Goal: Information Seeking & Learning: Learn about a topic

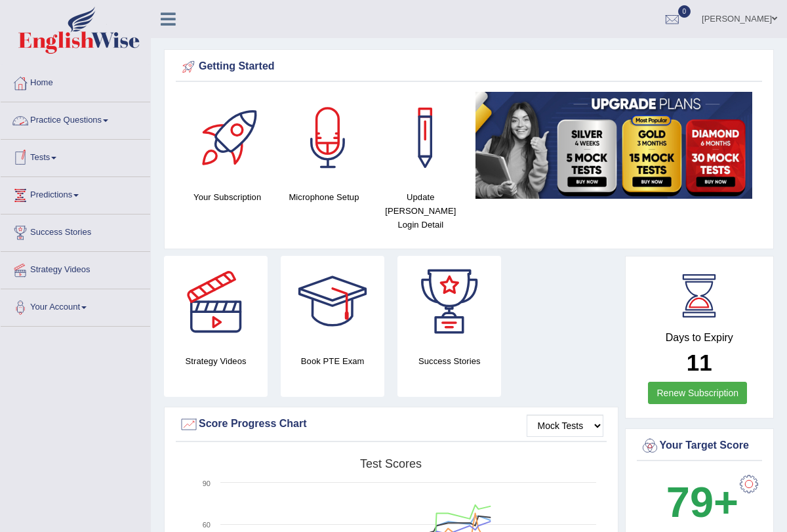
click at [109, 119] on link "Practice Questions" at bounding box center [75, 118] width 149 height 33
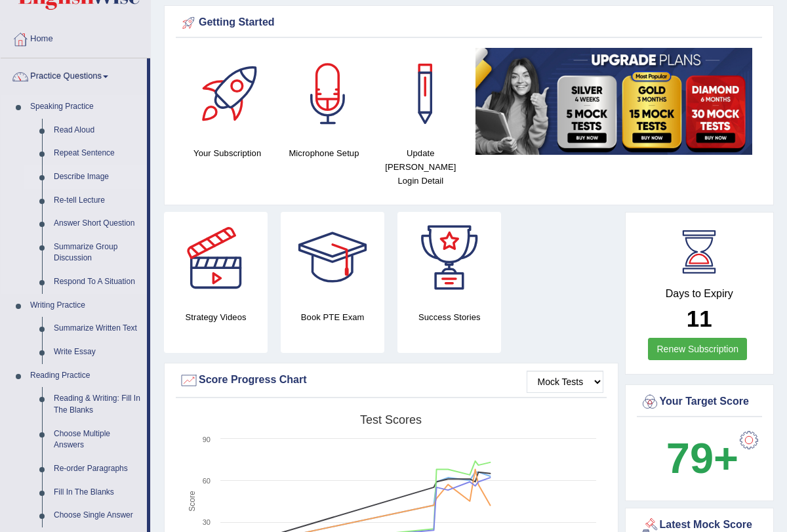
scroll to position [45, 0]
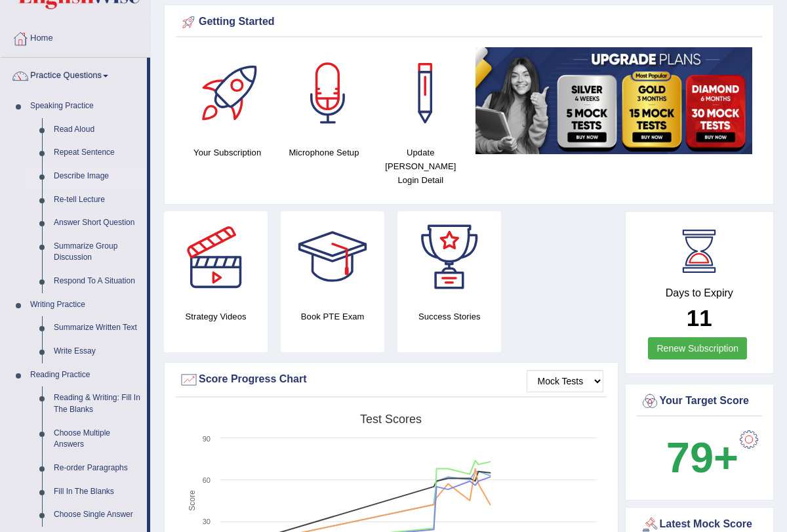
click at [104, 174] on link "Describe Image" at bounding box center [97, 177] width 99 height 24
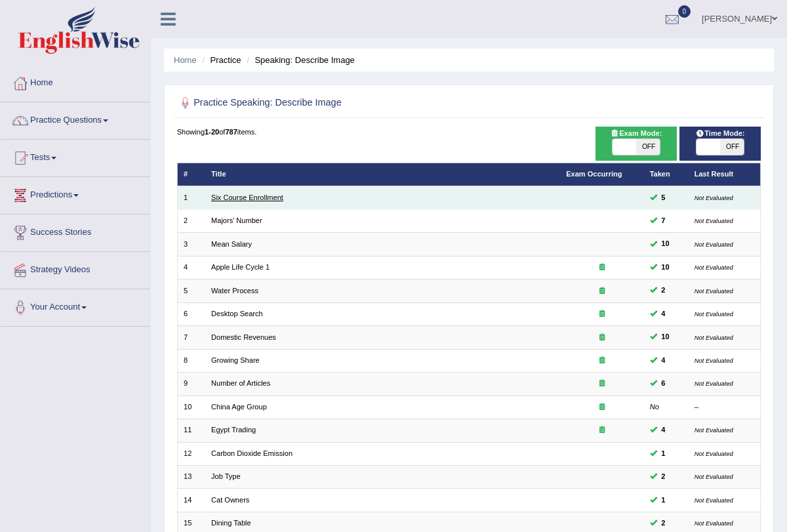
click at [243, 193] on link "Six Course Enrollment" at bounding box center [247, 197] width 72 height 8
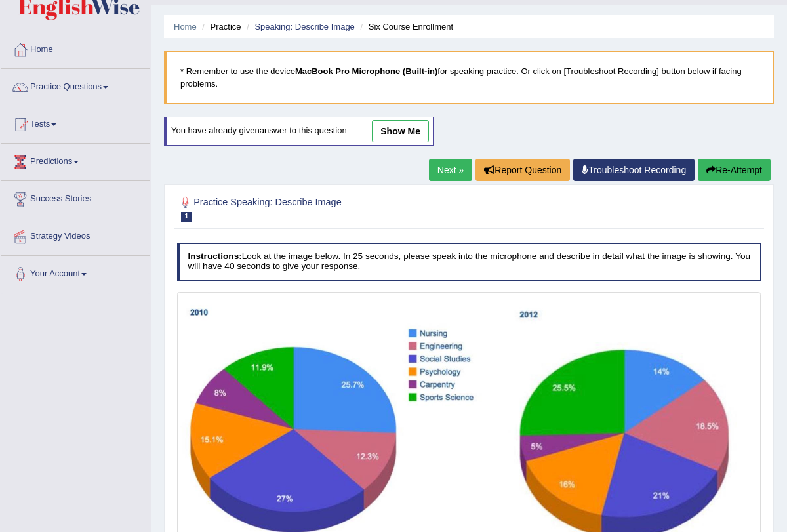
scroll to position [30, 0]
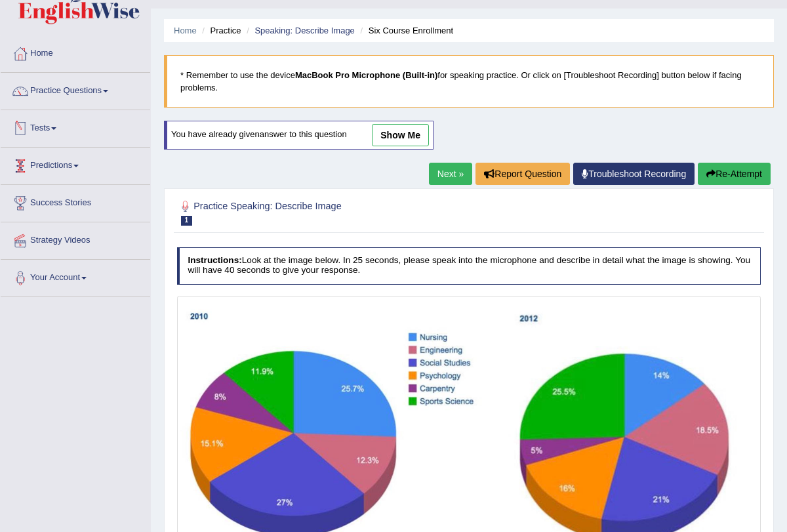
click at [56, 127] on span at bounding box center [53, 128] width 5 height 3
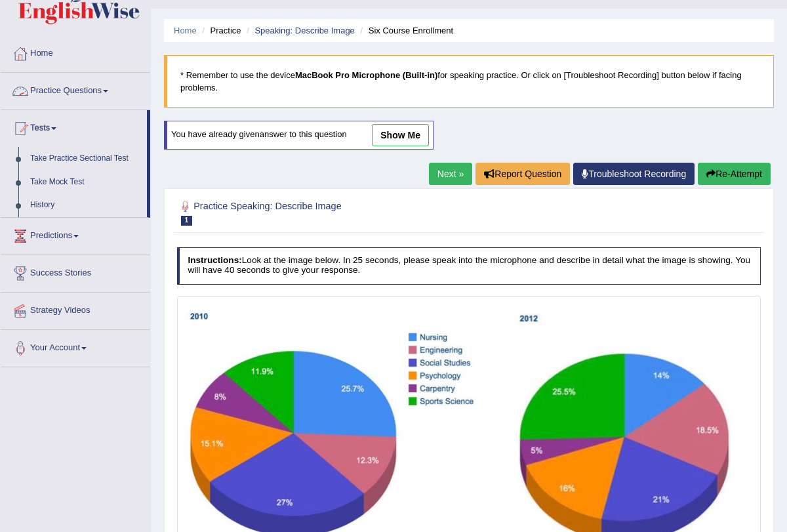
click at [108, 90] on span at bounding box center [105, 91] width 5 height 3
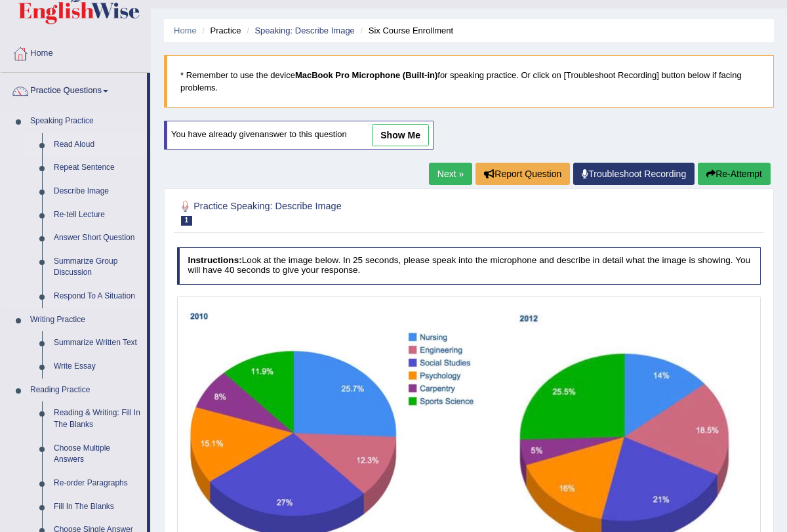
click at [94, 145] on link "Read Aloud" at bounding box center [97, 145] width 99 height 24
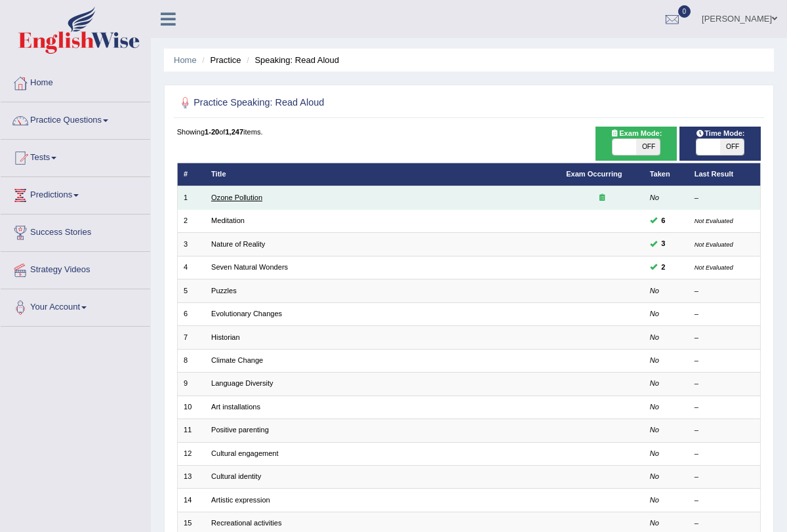
click at [242, 195] on link "Ozone Pollution" at bounding box center [236, 197] width 51 height 8
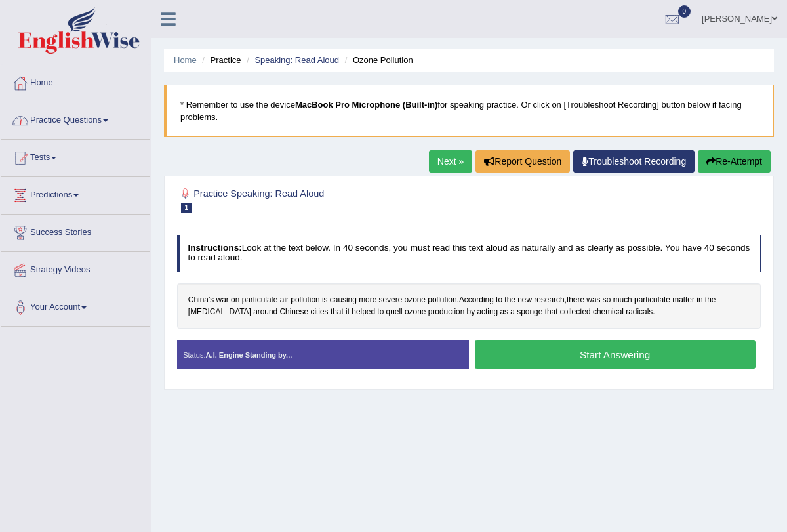
click at [113, 123] on link "Practice Questions" at bounding box center [75, 118] width 149 height 33
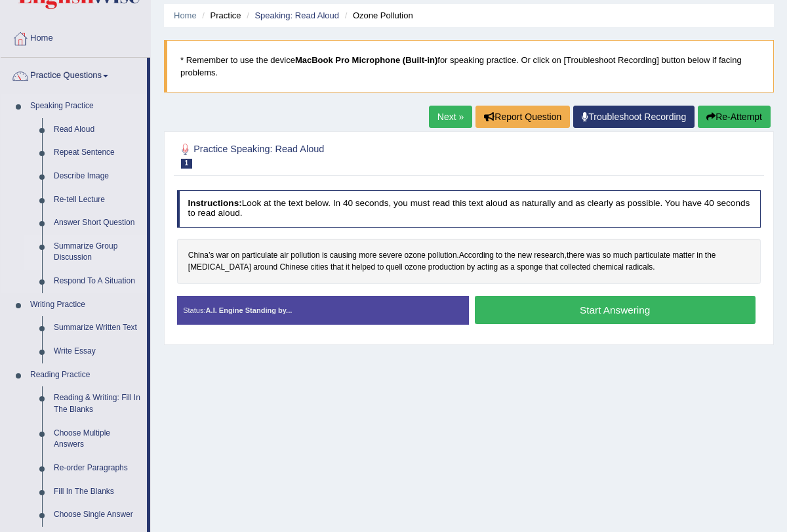
scroll to position [46, 0]
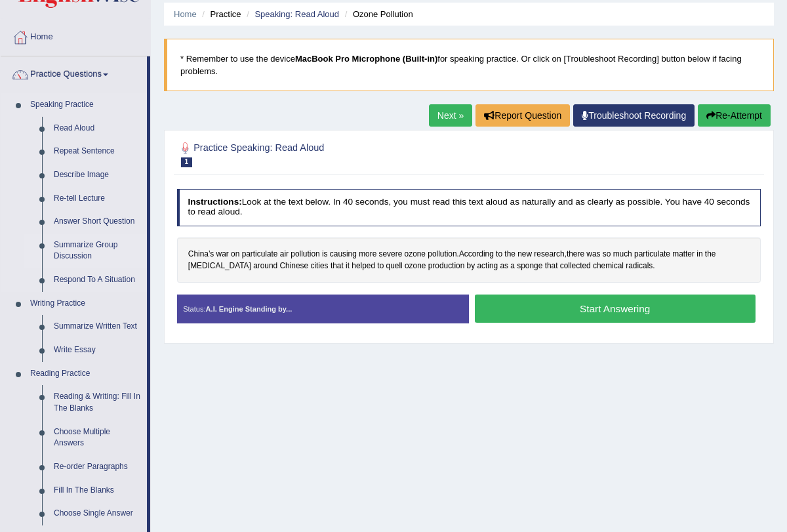
click at [106, 241] on link "Summarize Group Discussion" at bounding box center [97, 250] width 99 height 35
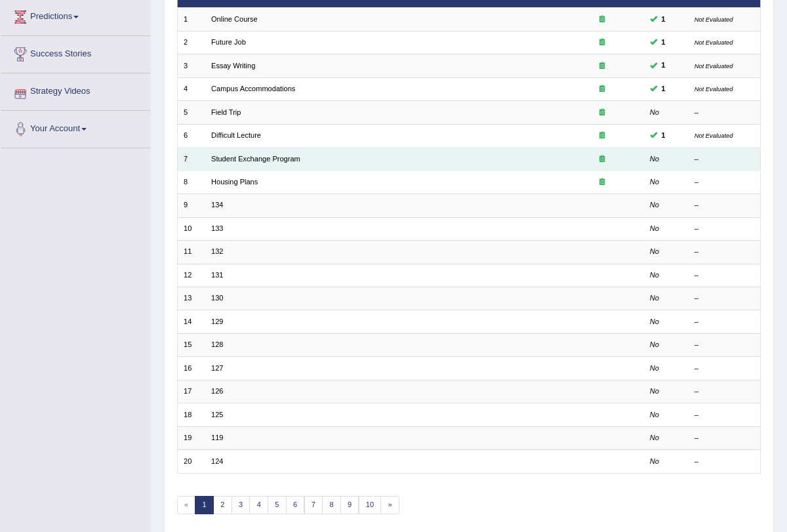
scroll to position [217, 0]
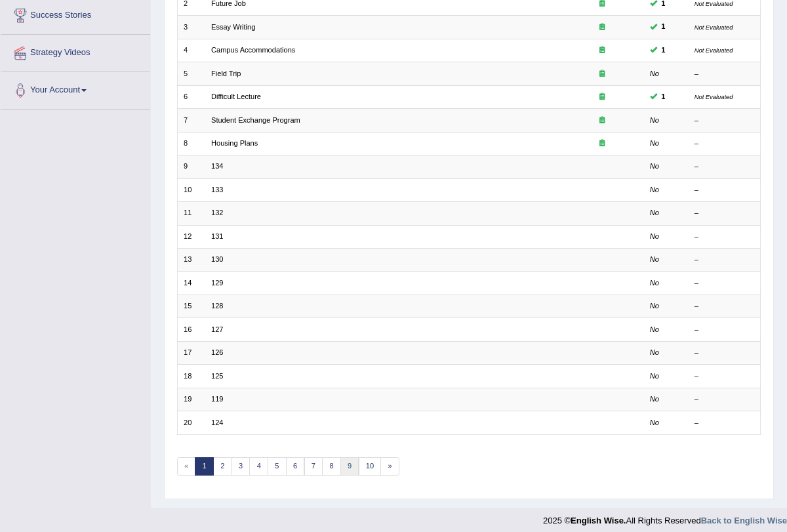
click at [341, 457] on link "9" at bounding box center [349, 466] width 19 height 18
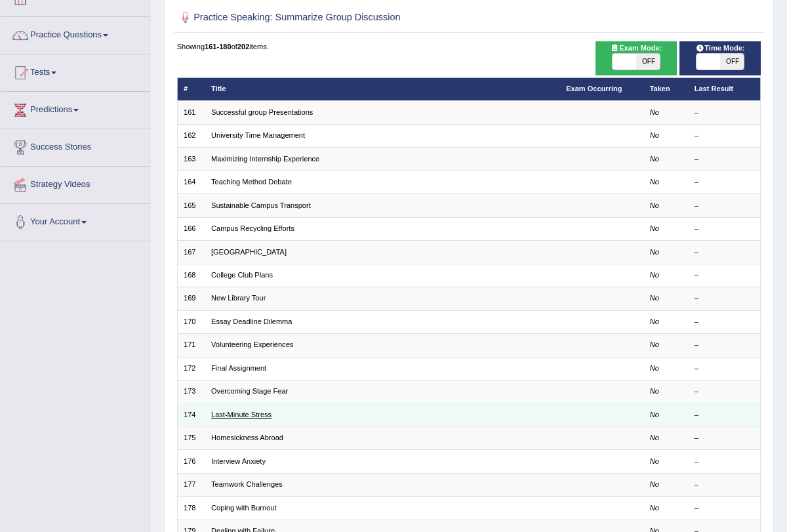
scroll to position [92, 0]
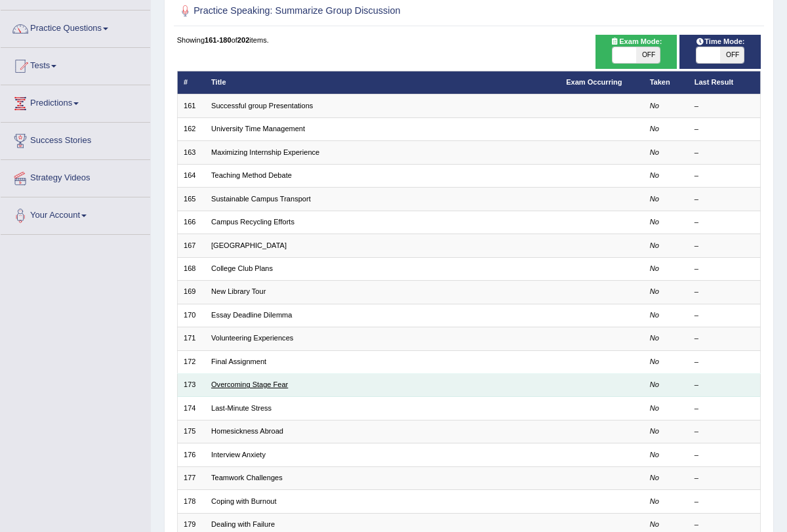
click at [255, 380] on link "Overcoming Stage Fear" at bounding box center [249, 384] width 77 height 8
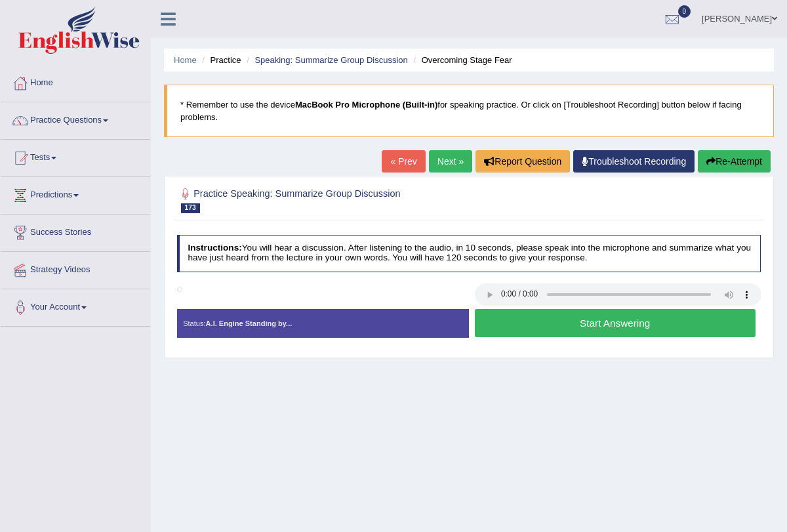
click at [444, 167] on link "Next »" at bounding box center [450, 161] width 43 height 22
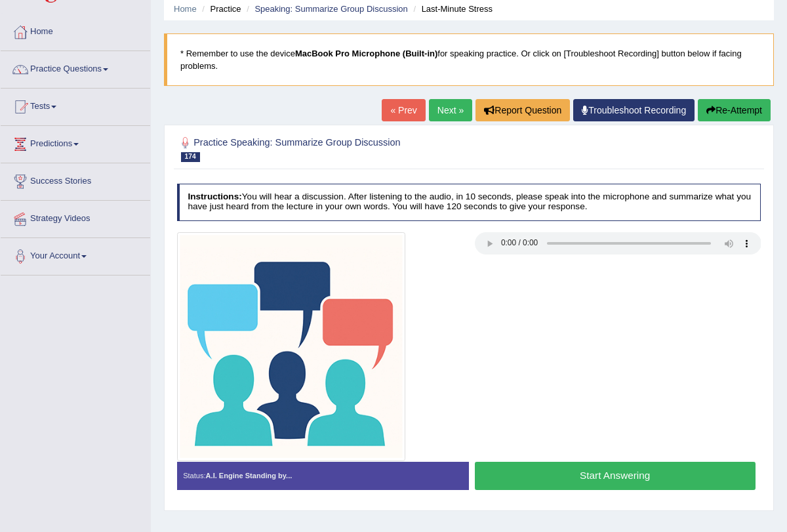
scroll to position [90, 0]
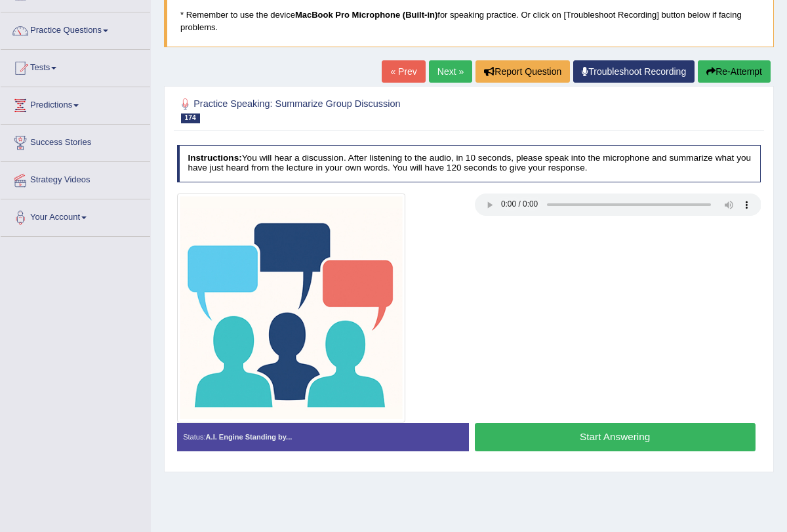
click at [552, 431] on button "Start Answering" at bounding box center [615, 437] width 281 height 28
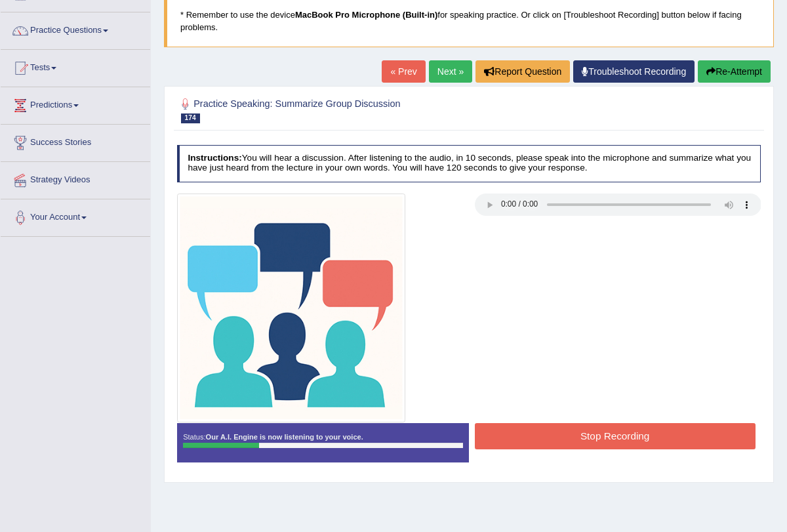
click at [551, 432] on button "Stop Recording" at bounding box center [615, 436] width 281 height 26
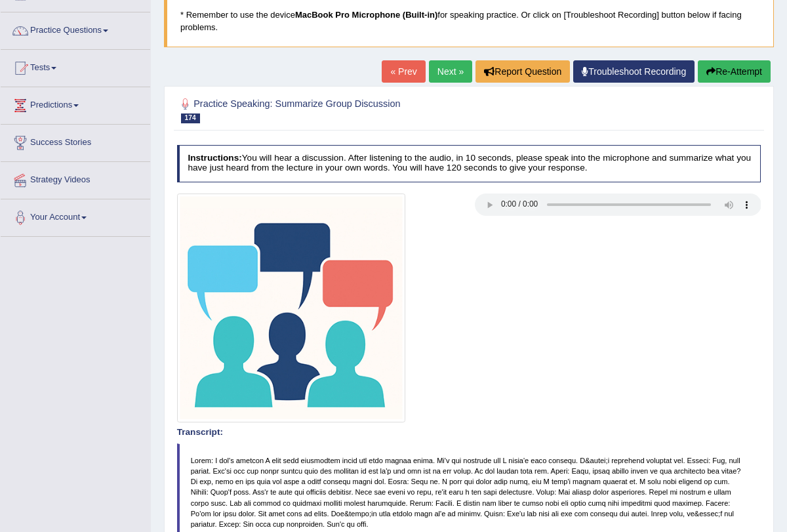
click at [0, 0] on div "Our A.I. Engine is working on your speech analysis! Please be patient. It may t…" at bounding box center [0, 0] width 0 height 0
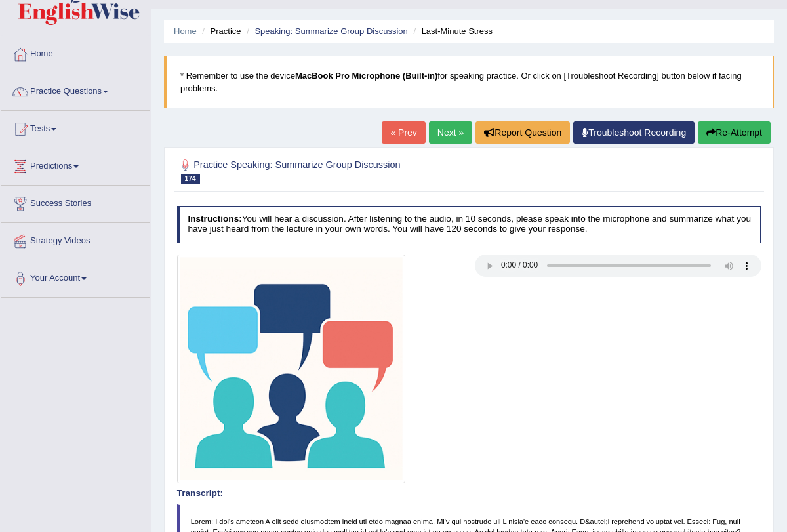
scroll to position [0, 0]
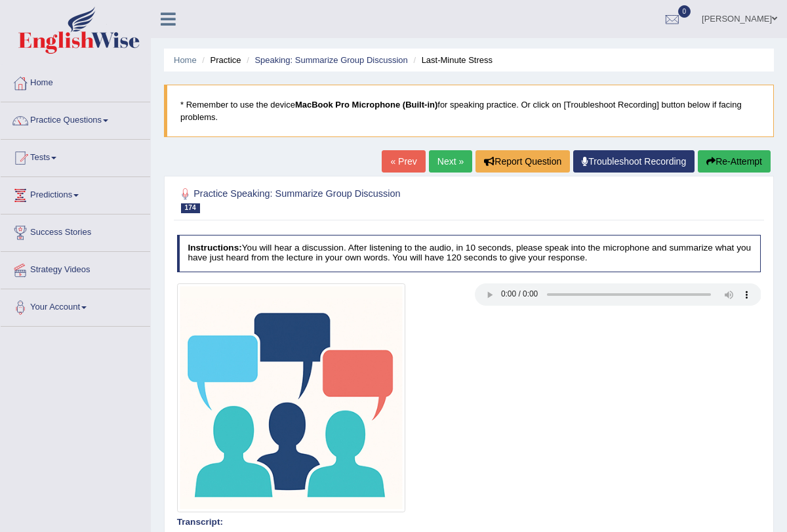
click at [436, 160] on link "Next »" at bounding box center [450, 161] width 43 height 22
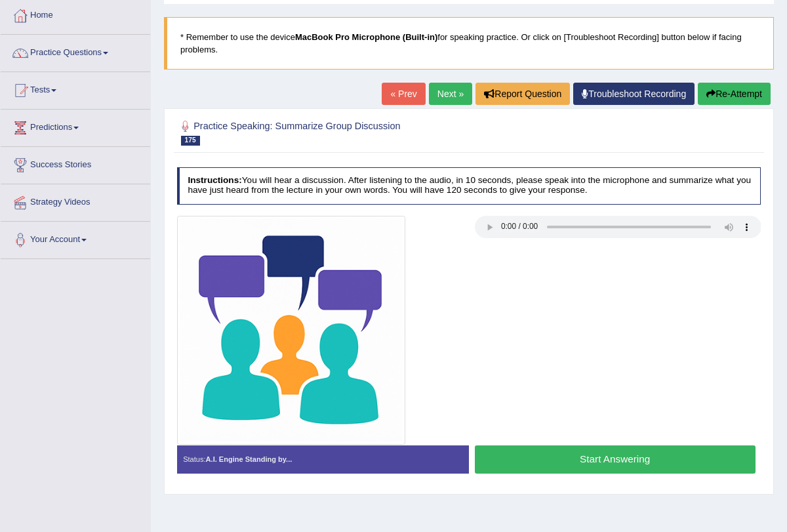
scroll to position [78, 0]
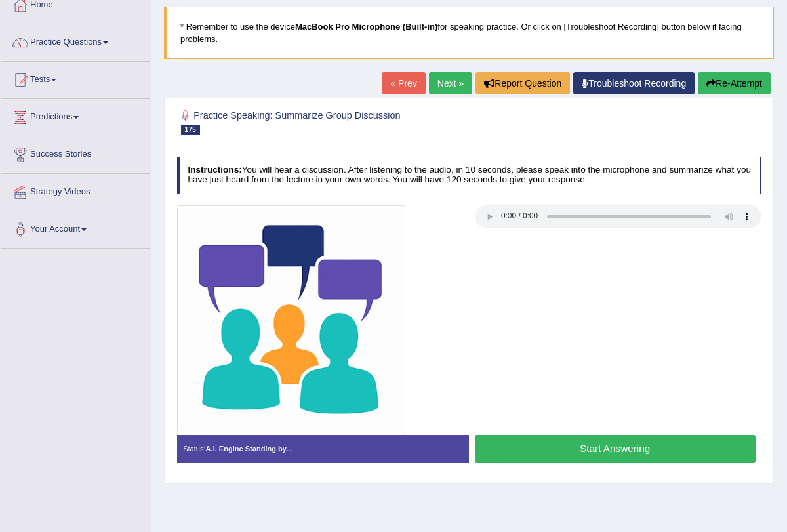
click at [439, 77] on link "Next »" at bounding box center [450, 83] width 43 height 22
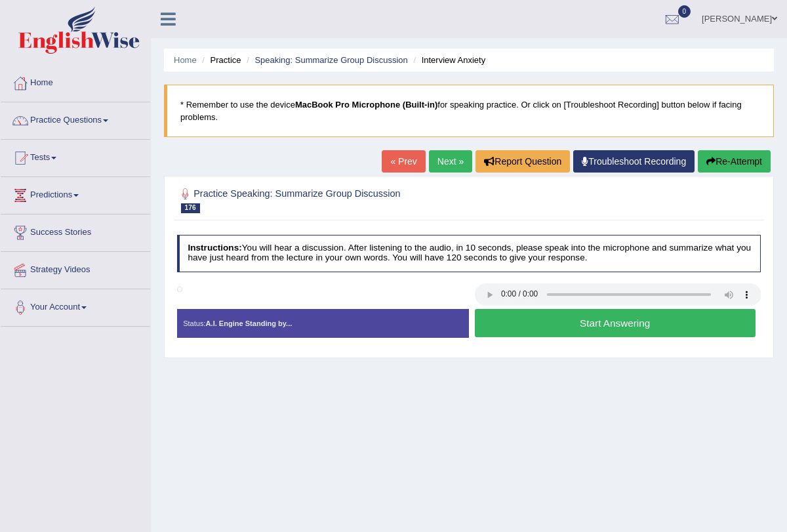
click at [706, 162] on icon "button" at bounding box center [710, 161] width 9 height 9
click at [514, 323] on button "Start Answering" at bounding box center [615, 323] width 281 height 28
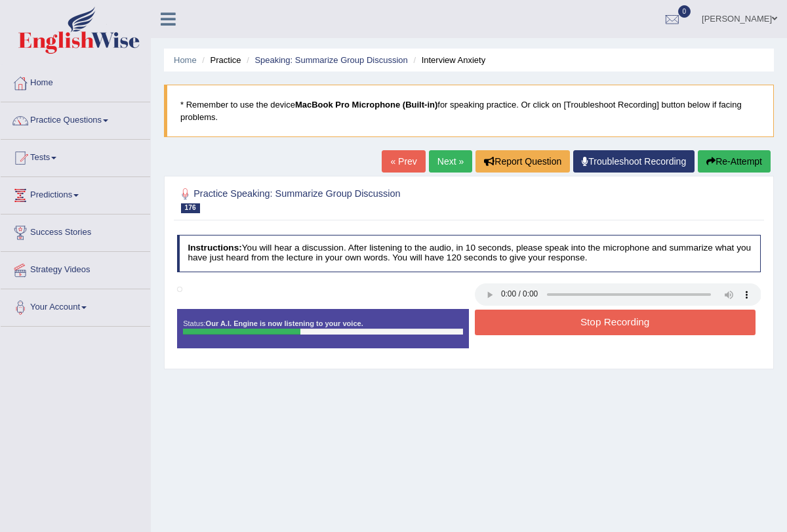
click at [514, 323] on button "Stop Recording" at bounding box center [615, 322] width 281 height 26
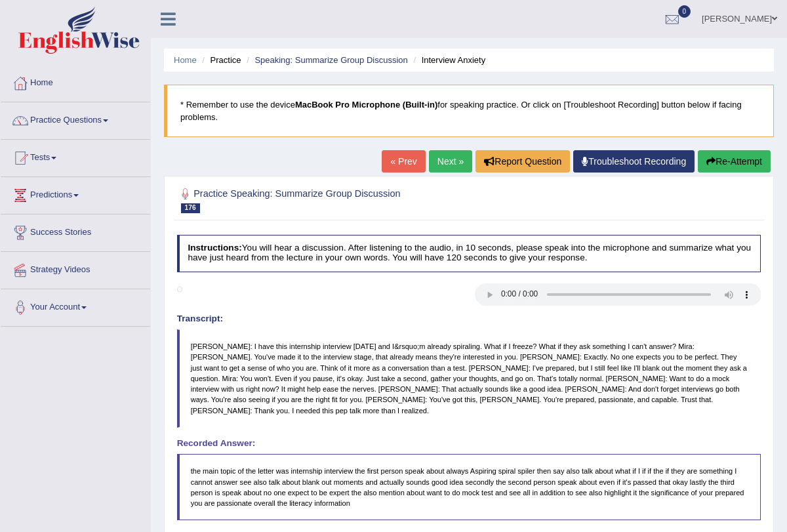
click at [438, 160] on link "Next »" at bounding box center [450, 161] width 43 height 22
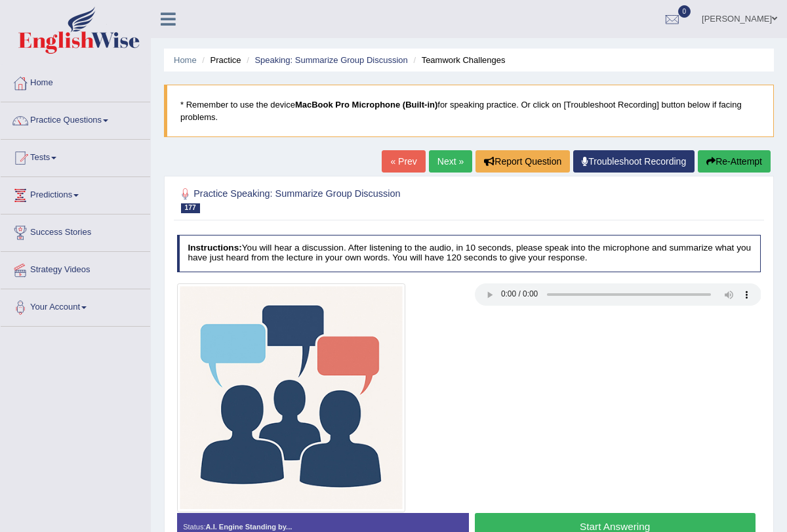
click at [399, 164] on link "« Prev" at bounding box center [403, 161] width 43 height 22
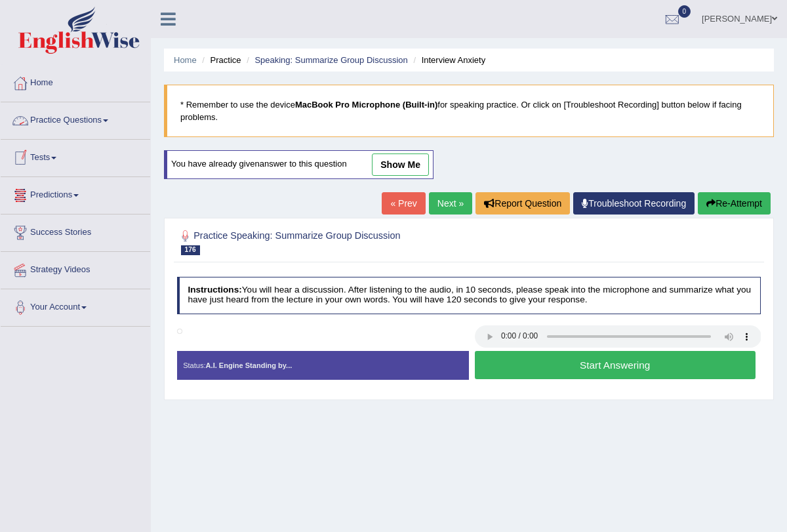
click at [108, 119] on span at bounding box center [105, 120] width 5 height 3
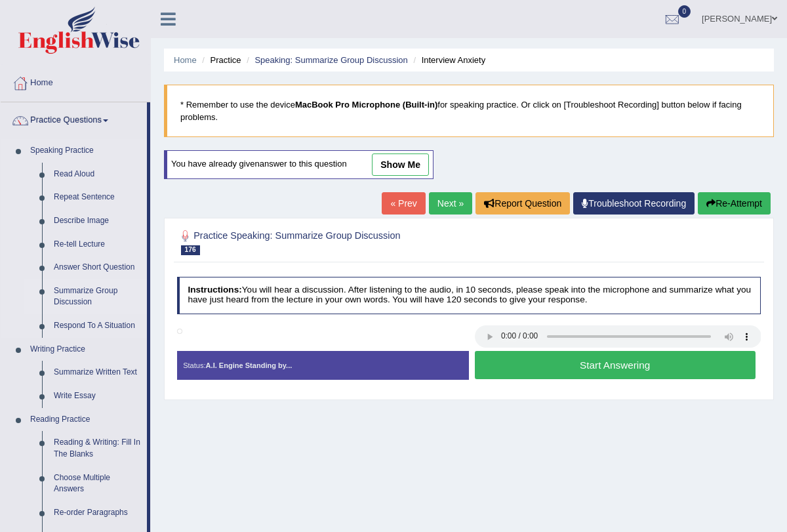
click at [90, 296] on link "Summarize Group Discussion" at bounding box center [97, 296] width 99 height 35
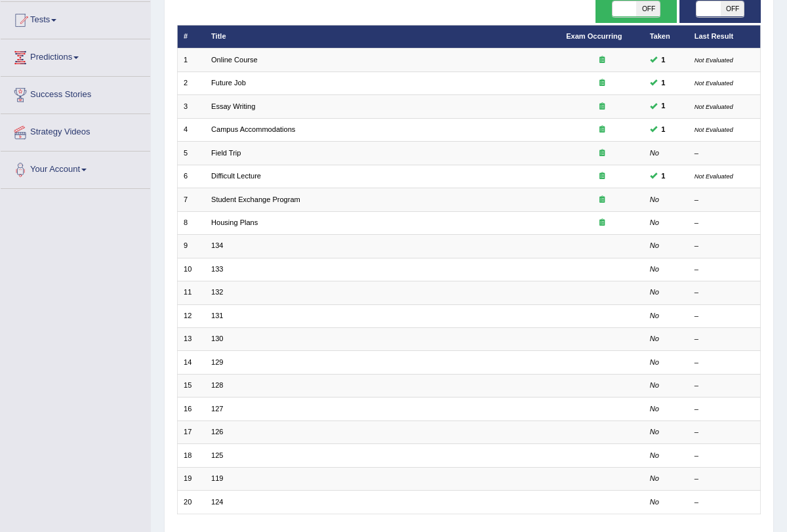
scroll to position [217, 0]
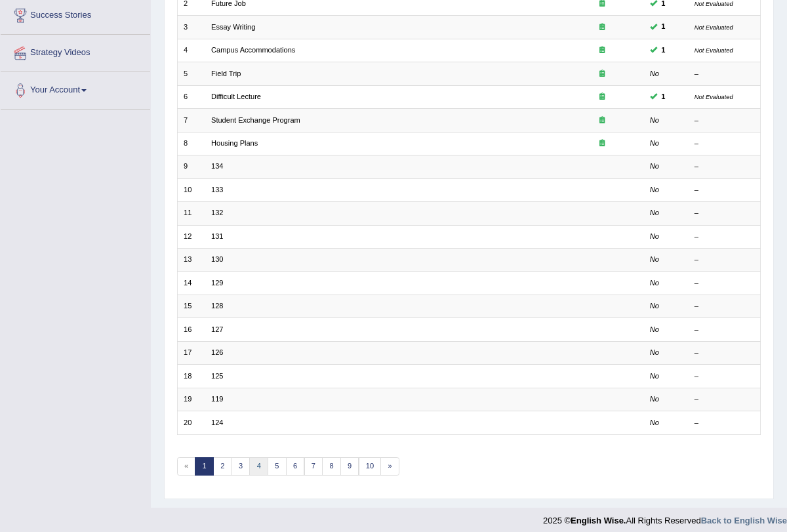
click at [249, 460] on link "4" at bounding box center [258, 466] width 19 height 18
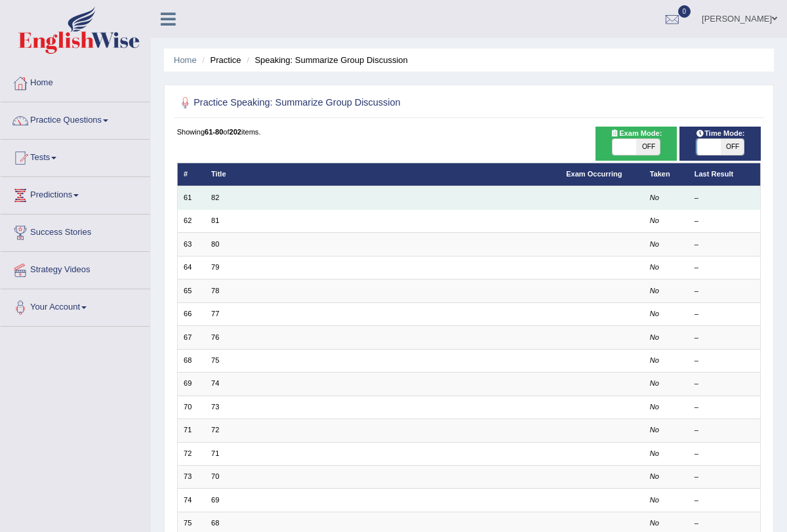
click at [219, 196] on td "82" at bounding box center [382, 197] width 355 height 23
click at [216, 202] on td "82" at bounding box center [382, 197] width 355 height 23
click at [212, 190] on td "82" at bounding box center [382, 197] width 355 height 23
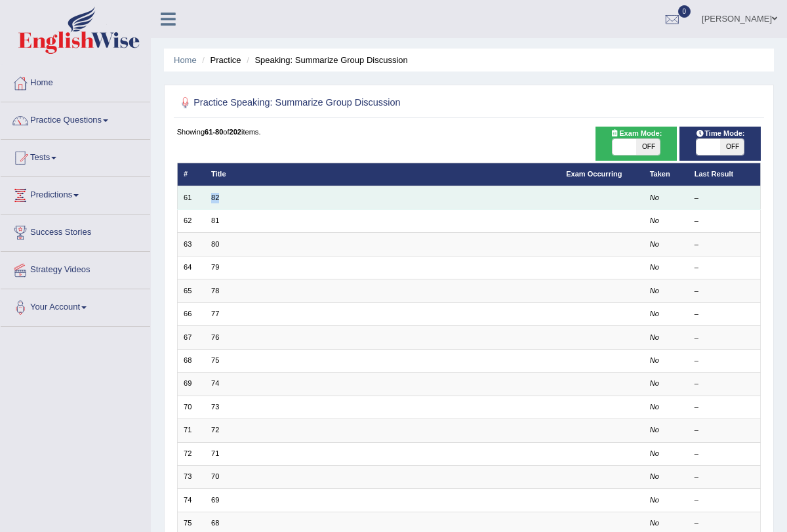
click at [212, 190] on td "82" at bounding box center [382, 197] width 355 height 23
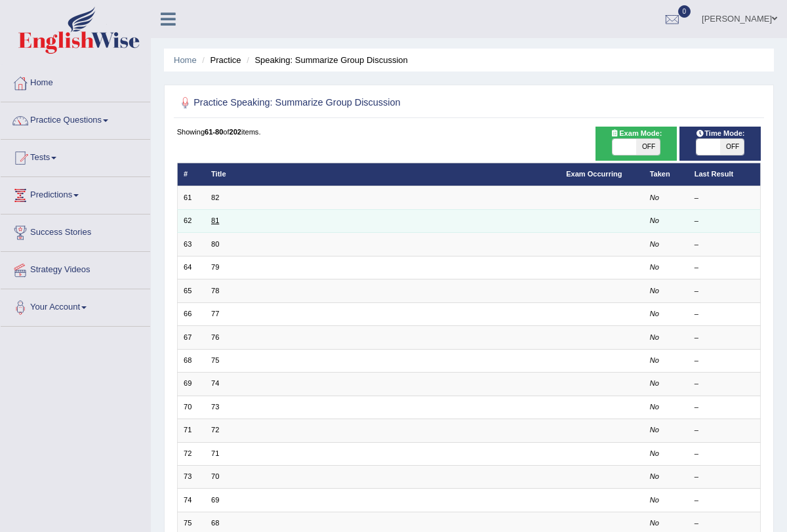
click at [211, 222] on link "81" at bounding box center [215, 220] width 8 height 8
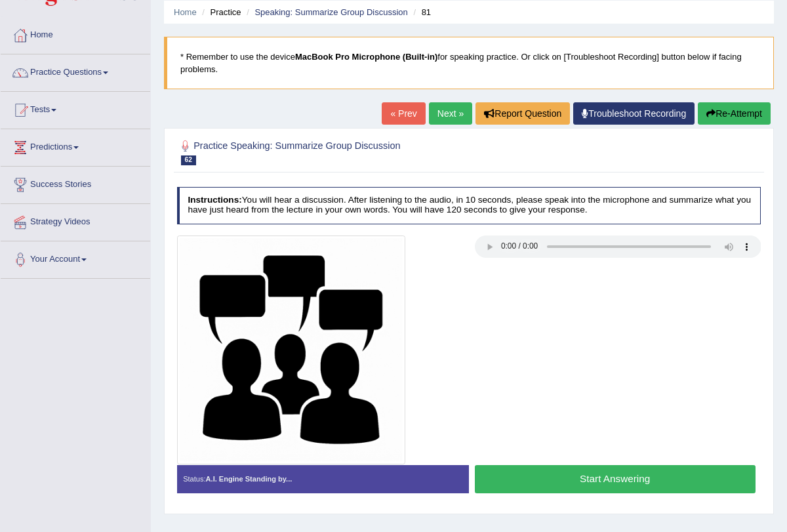
scroll to position [68, 0]
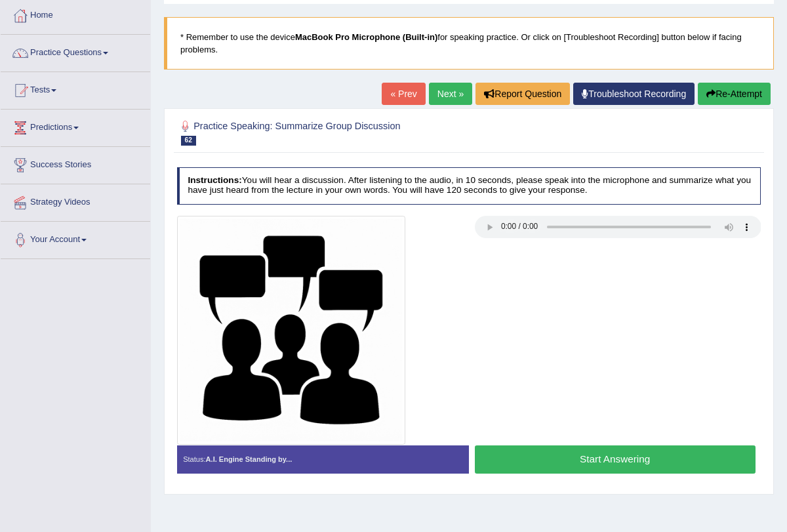
click at [517, 458] on button "Start Answering" at bounding box center [615, 459] width 281 height 28
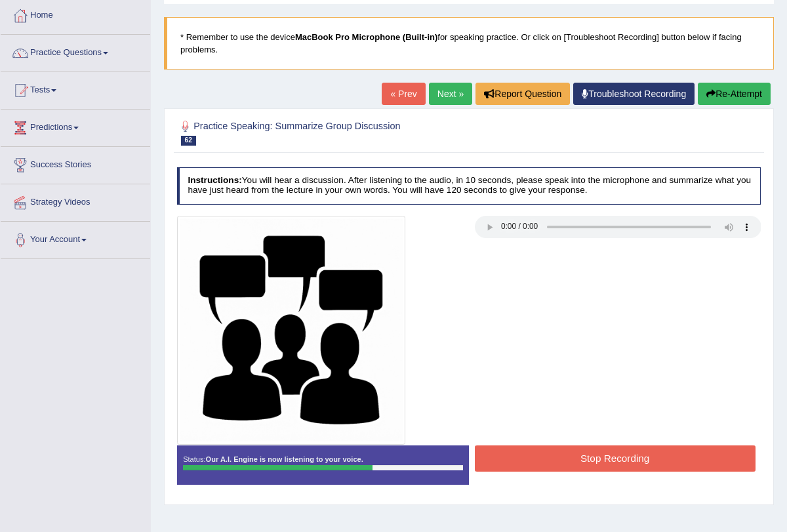
click at [517, 458] on button "Stop Recording" at bounding box center [615, 458] width 281 height 26
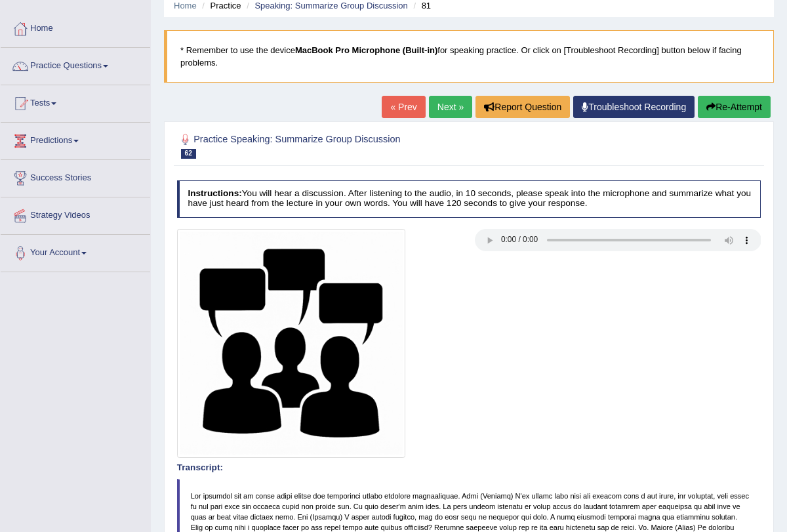
scroll to position [0, 0]
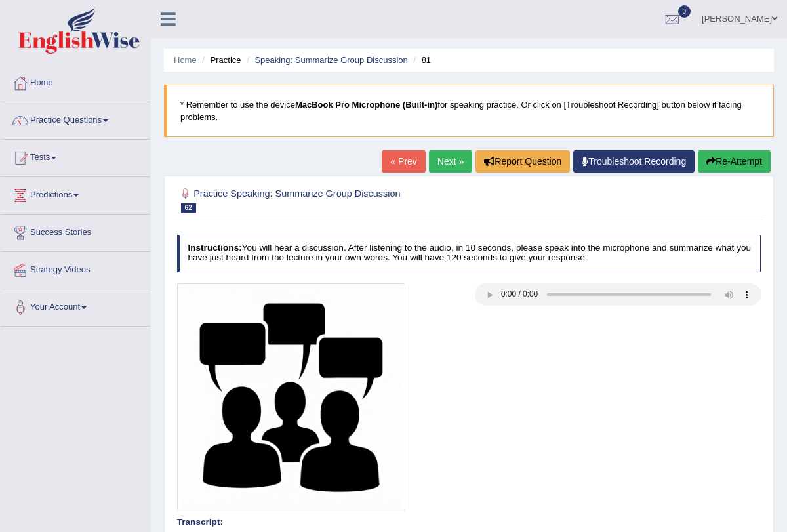
click at [438, 156] on link "Next »" at bounding box center [450, 161] width 43 height 22
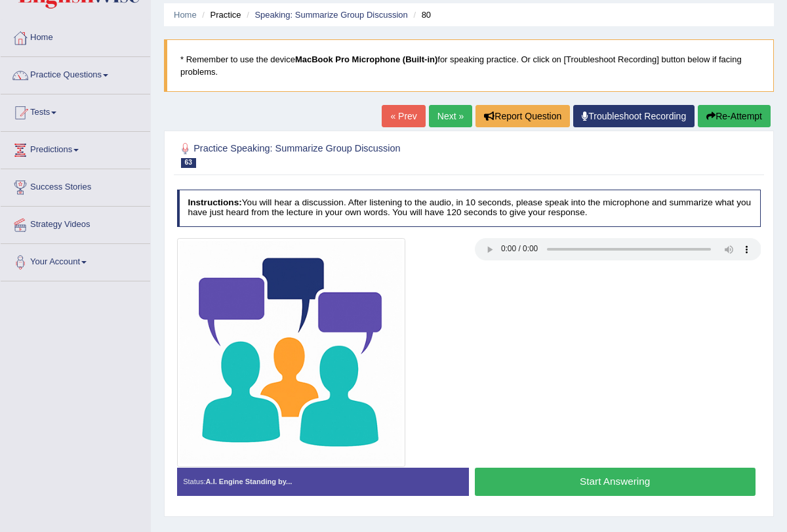
scroll to position [46, 0]
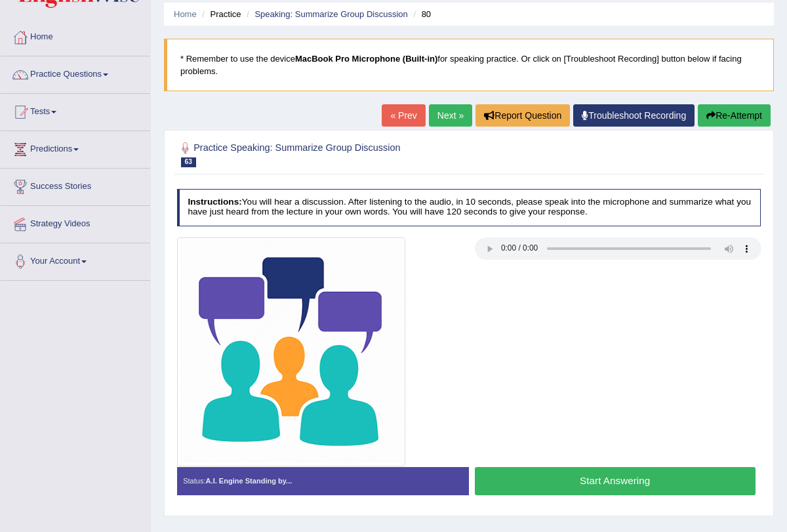
click at [740, 108] on button "Re-Attempt" at bounding box center [734, 115] width 73 height 22
click at [610, 469] on button "Start Answering" at bounding box center [615, 481] width 281 height 28
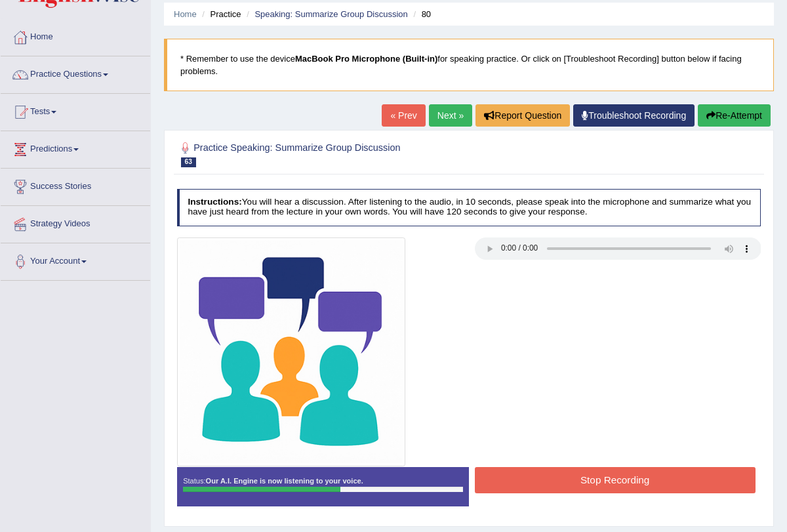
click at [608, 477] on button "Stop Recording" at bounding box center [615, 480] width 281 height 26
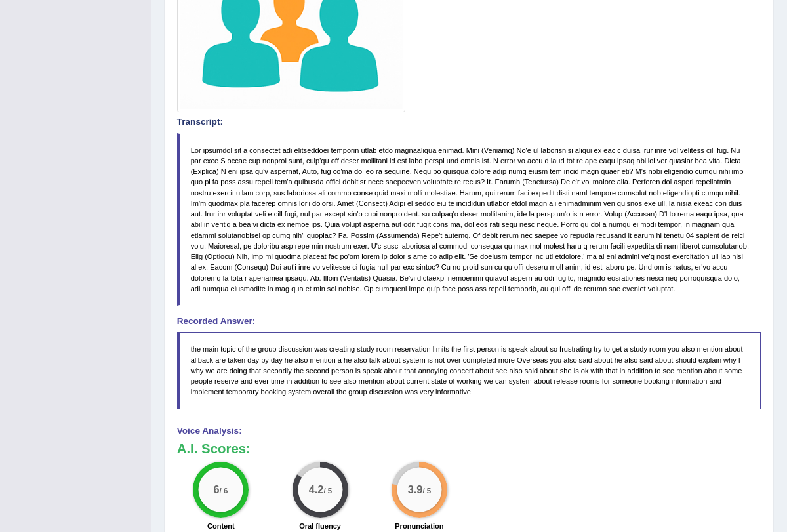
scroll to position [402, 0]
